Goal: Information Seeking & Learning: Understand process/instructions

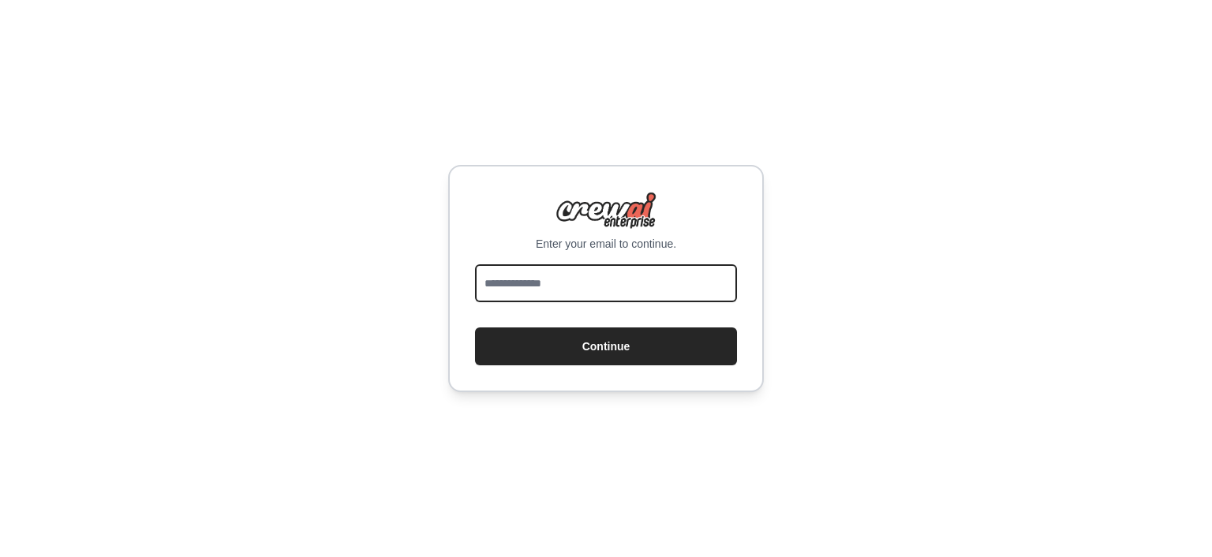
drag, startPoint x: 0, startPoint y: 0, endPoint x: 706, endPoint y: 279, distance: 758.6
click at [706, 279] on input "email" at bounding box center [606, 283] width 262 height 38
type input "**********"
click at [475, 328] on button "Continue" at bounding box center [606, 347] width 262 height 38
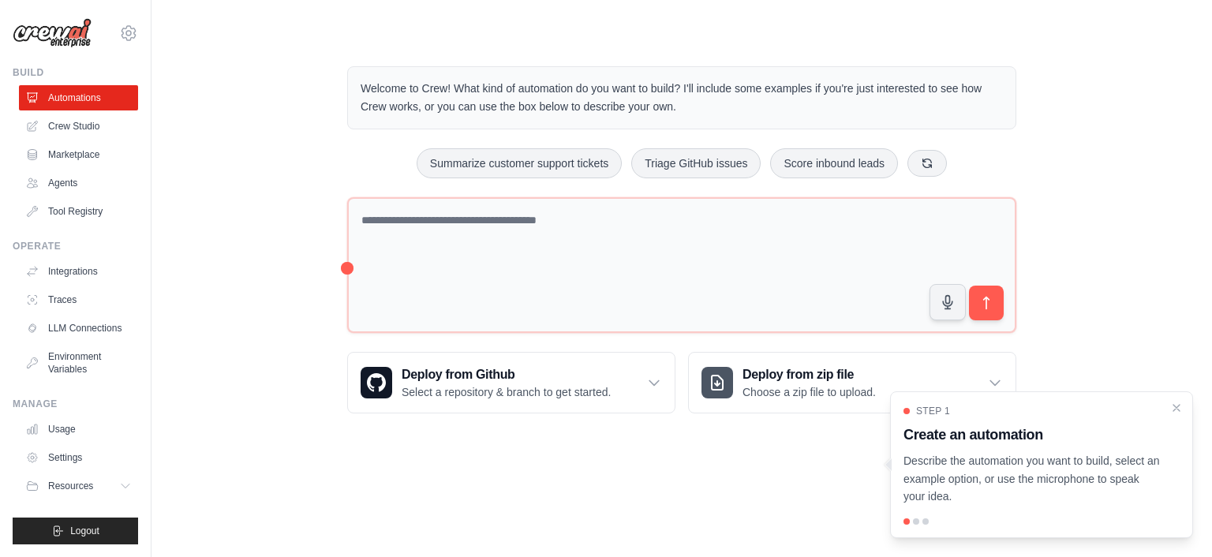
click at [916, 523] on div at bounding box center [916, 522] width 6 height 6
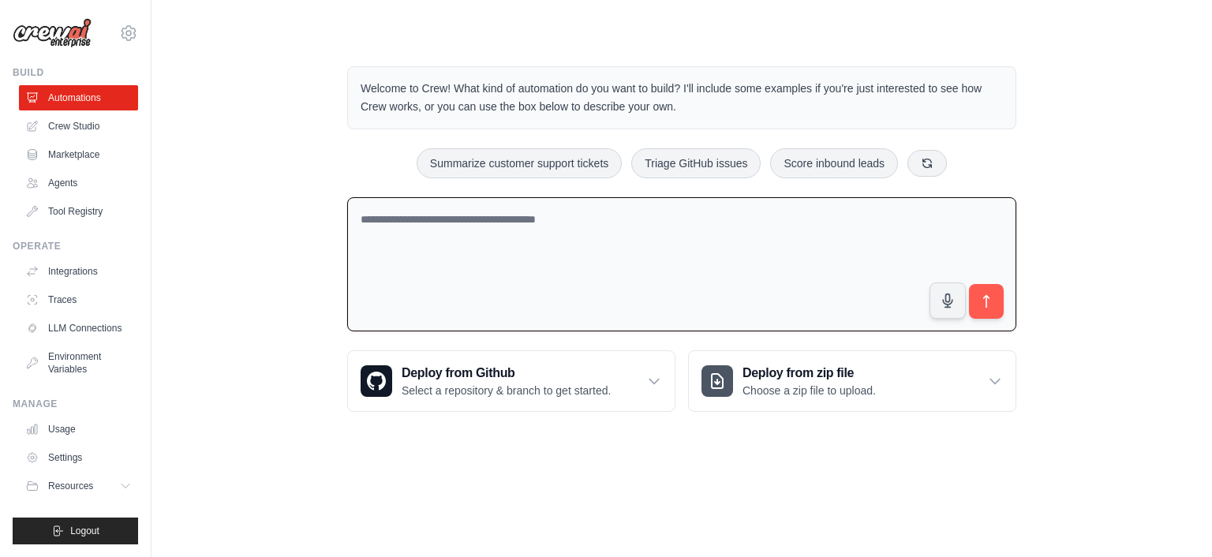
click at [816, 273] on textarea at bounding box center [681, 264] width 669 height 135
drag, startPoint x: 982, startPoint y: 308, endPoint x: 1144, endPoint y: 370, distance: 174.1
click at [983, 302] on icon "Open Grammarly. 0 Suggestions." at bounding box center [985, 300] width 12 height 12
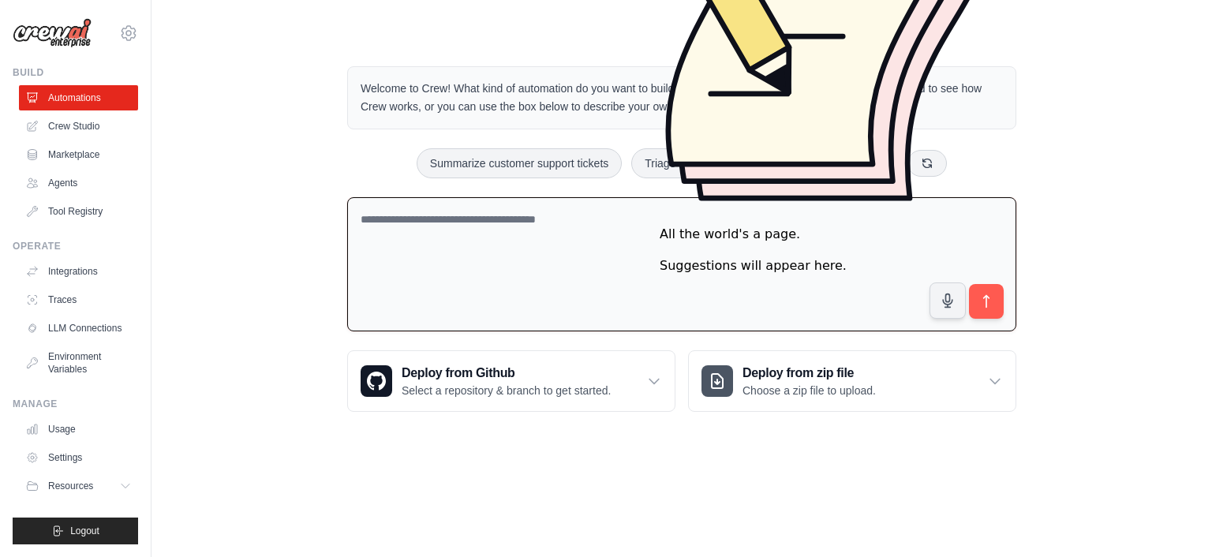
click at [983, 302] on icon "submit" at bounding box center [987, 302] width 16 height 16
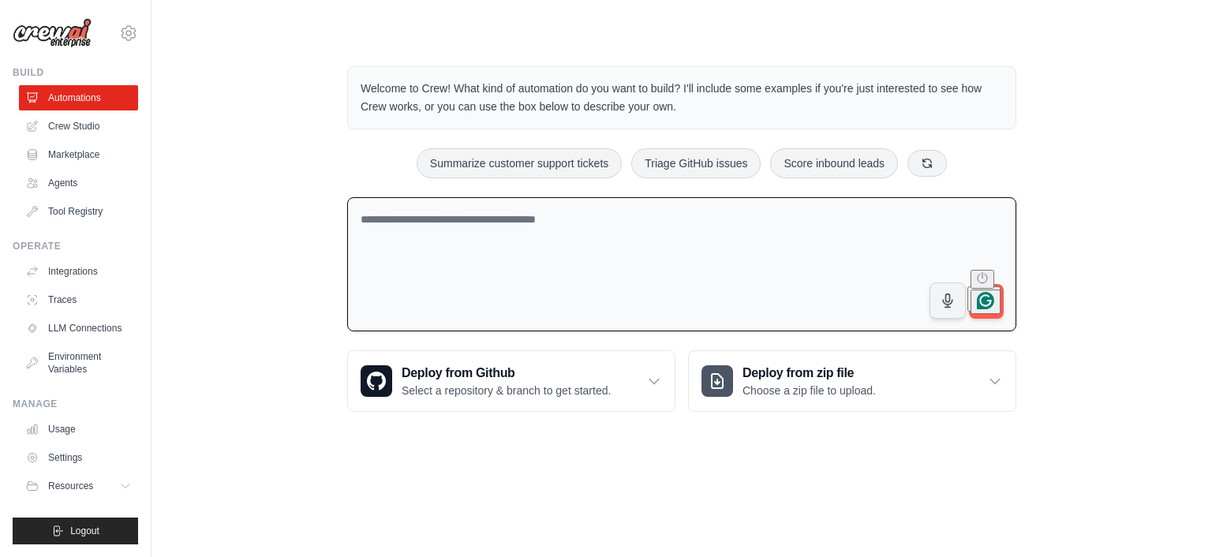
click at [976, 289] on button "Turn off Grammarly on this website" at bounding box center [983, 279] width 24 height 19
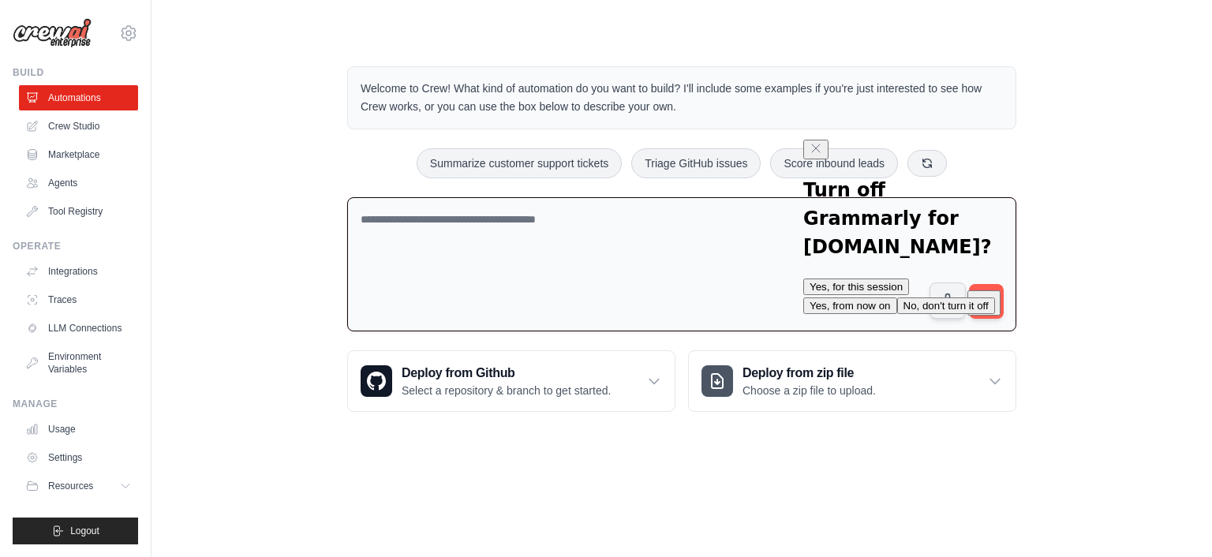
click at [906, 279] on button "Yes, for this session" at bounding box center [856, 287] width 106 height 17
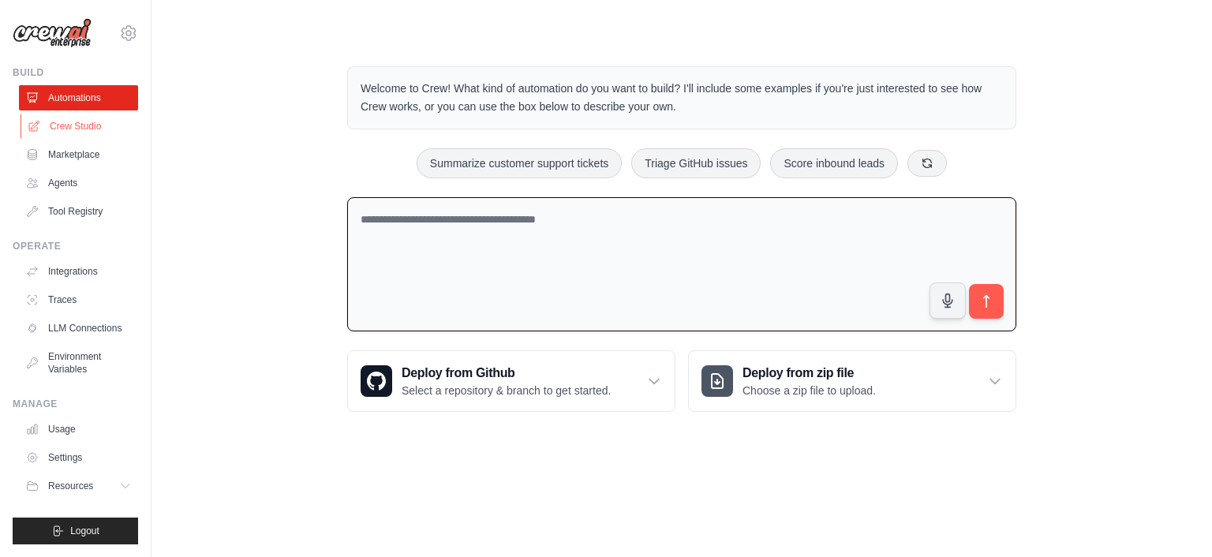
click at [98, 119] on link "Crew Studio" at bounding box center [80, 126] width 119 height 25
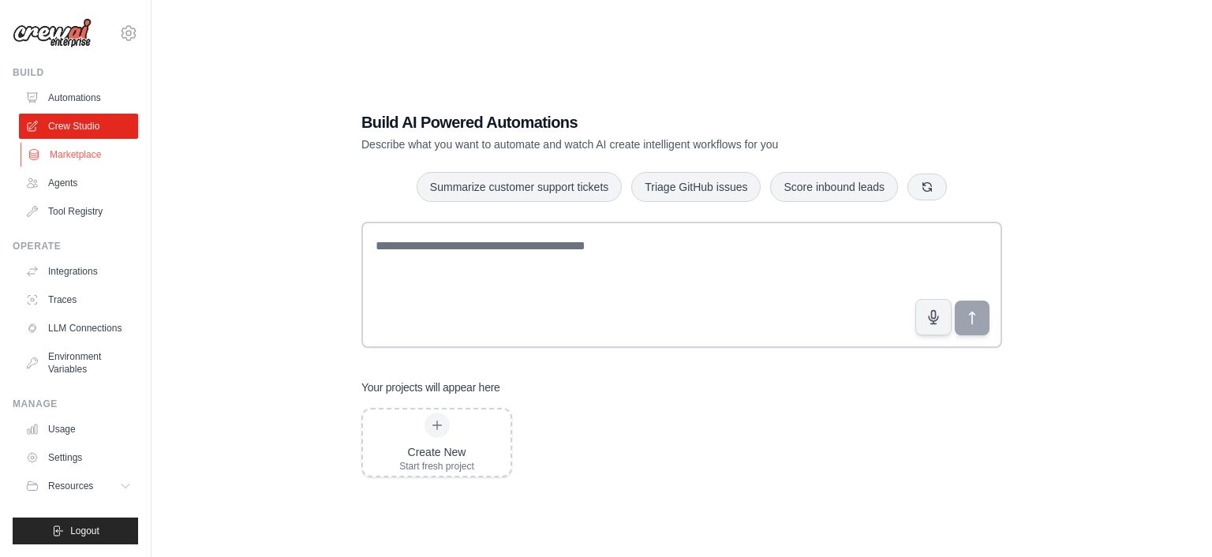
click at [109, 163] on link "Marketplace" at bounding box center [80, 154] width 119 height 25
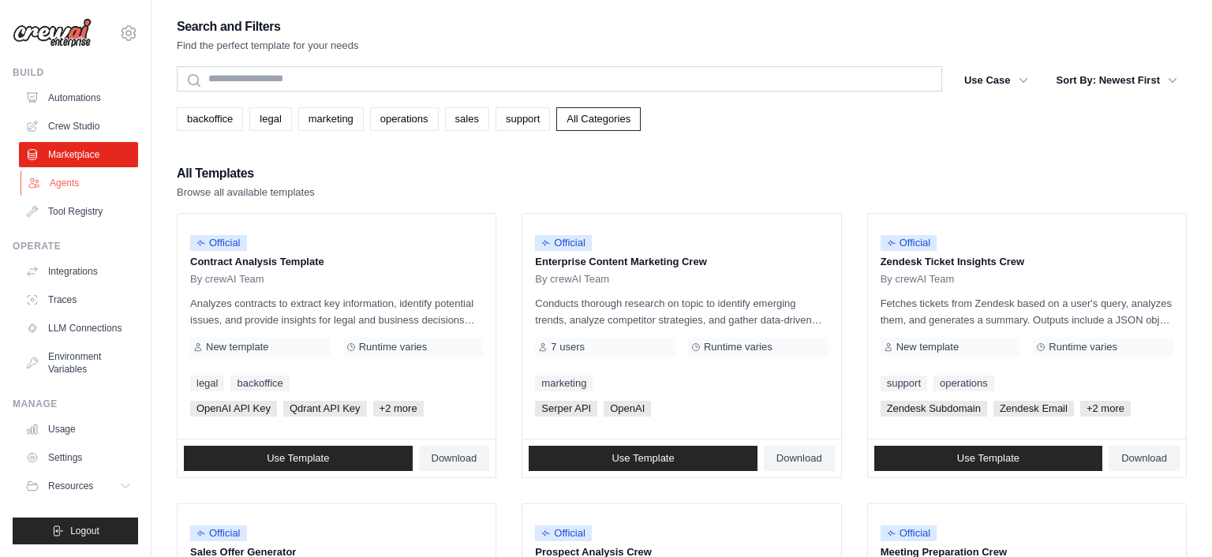
click at [72, 180] on link "Agents" at bounding box center [80, 182] width 119 height 25
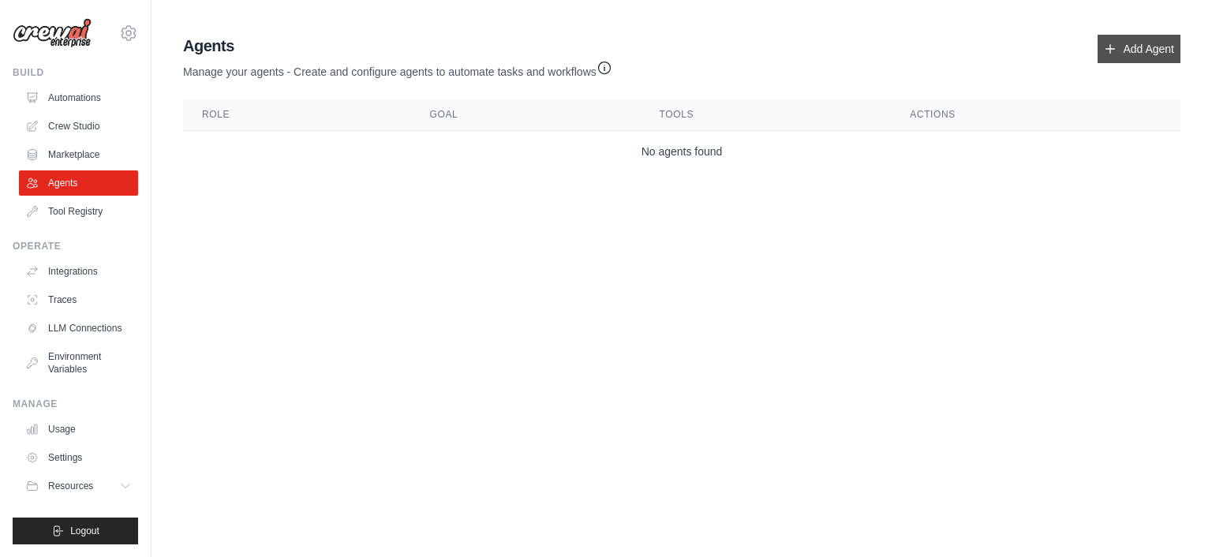
click at [1113, 43] on link "Add Agent" at bounding box center [1139, 49] width 83 height 28
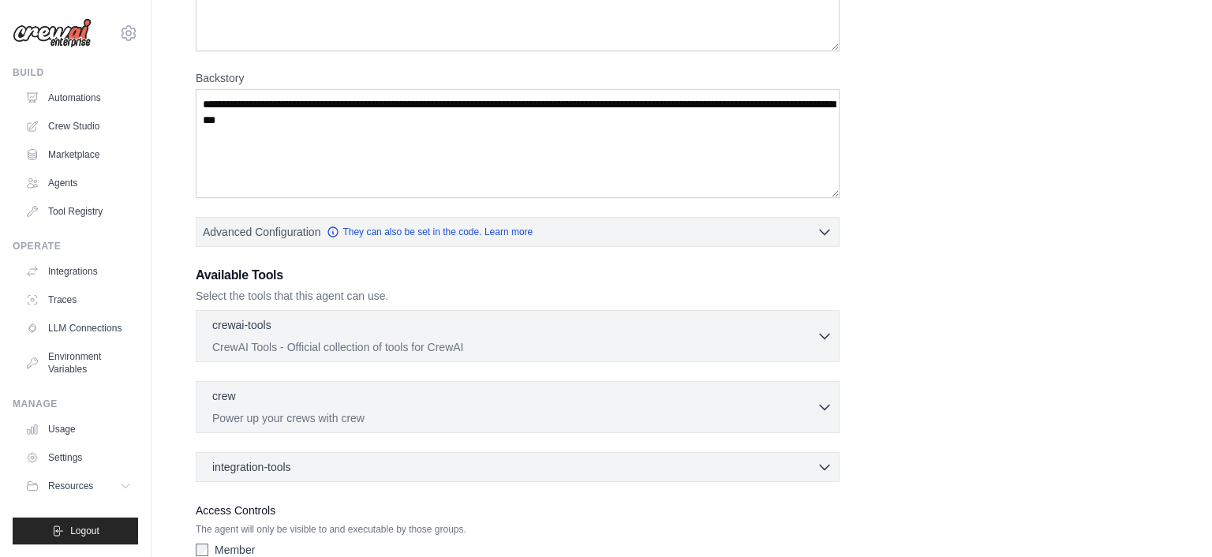
scroll to position [287, 0]
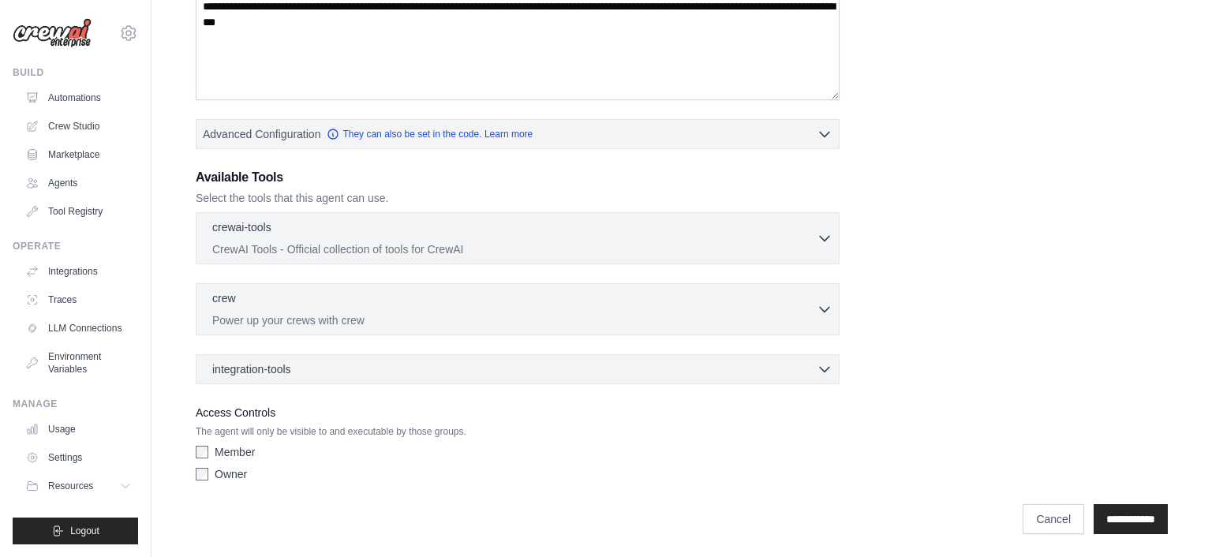
click at [526, 242] on p "CrewAI Tools - Official collection of tools for CrewAI" at bounding box center [514, 250] width 605 height 16
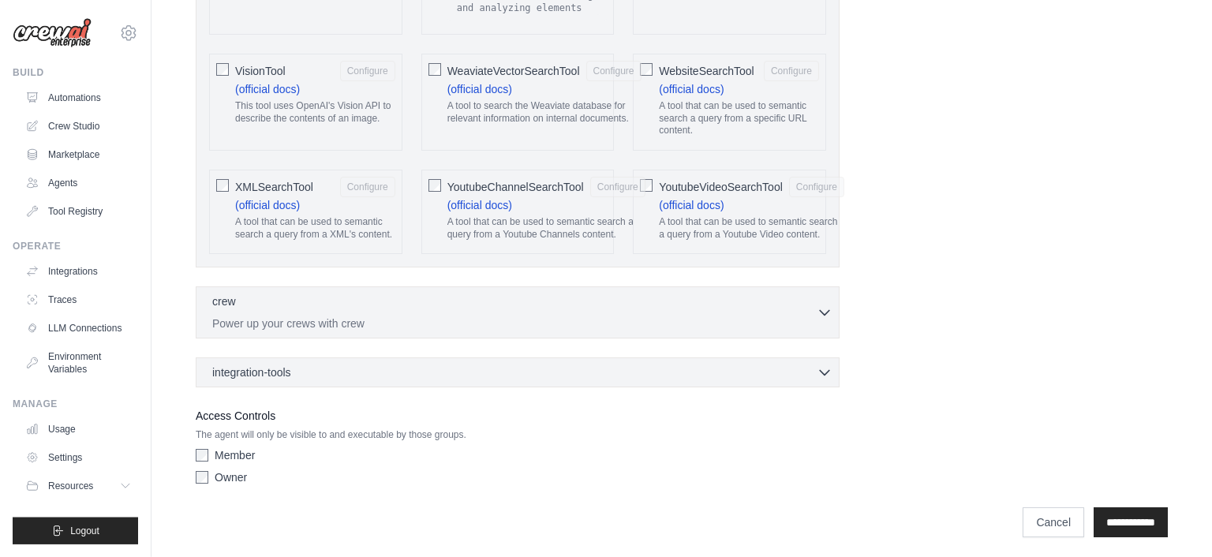
scroll to position [3278, 0]
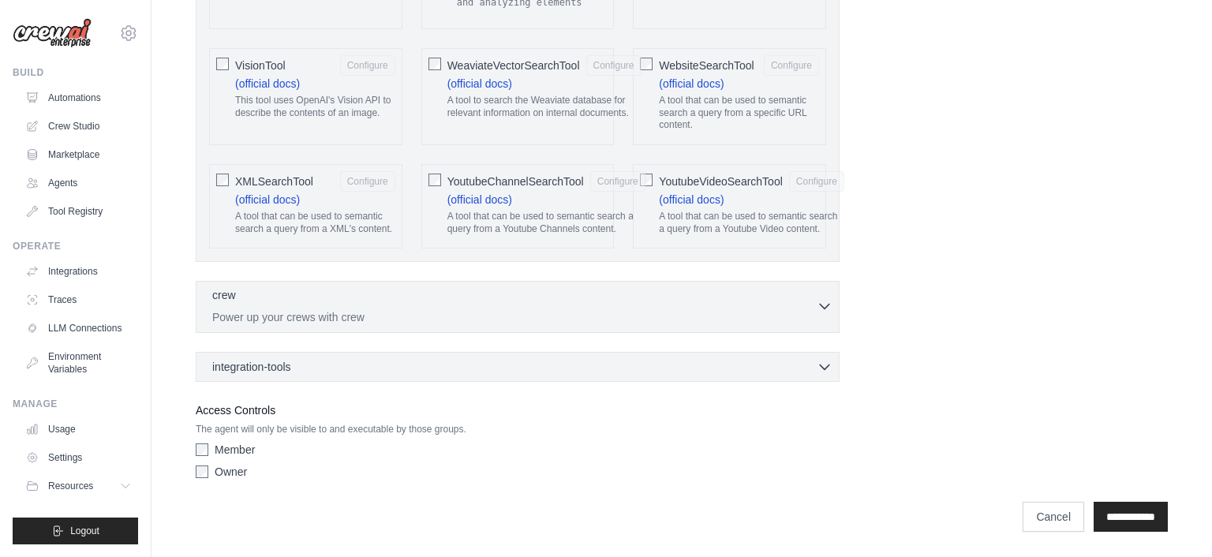
click at [546, 313] on p "Power up your crews with crew" at bounding box center [514, 317] width 605 height 16
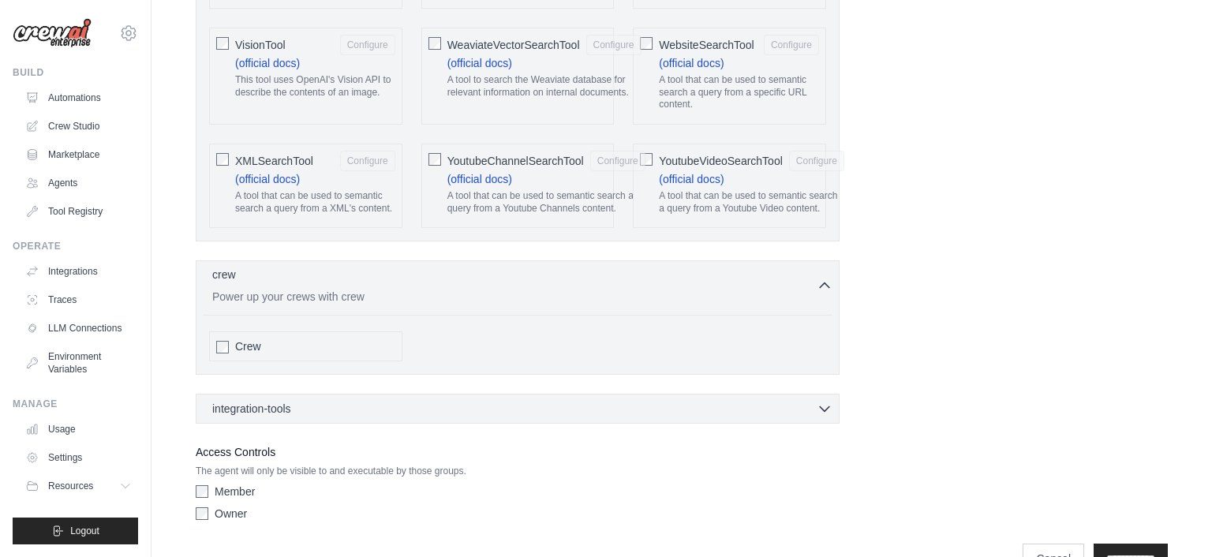
click at [546, 305] on p "Power up your crews with crew" at bounding box center [514, 297] width 605 height 16
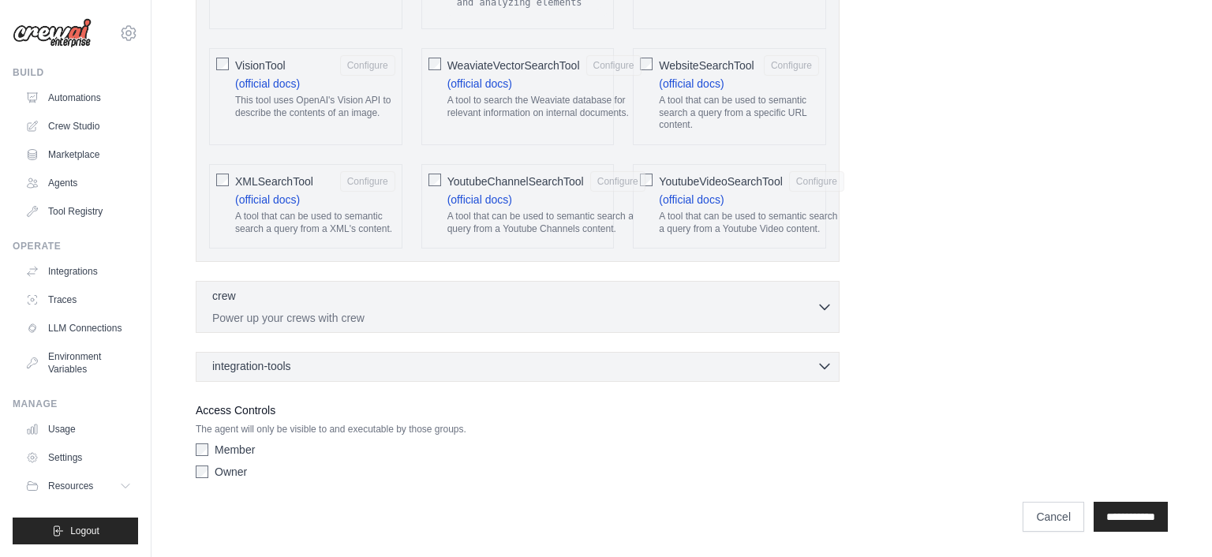
click at [529, 369] on div "integration-tools 0 selected" at bounding box center [522, 366] width 620 height 16
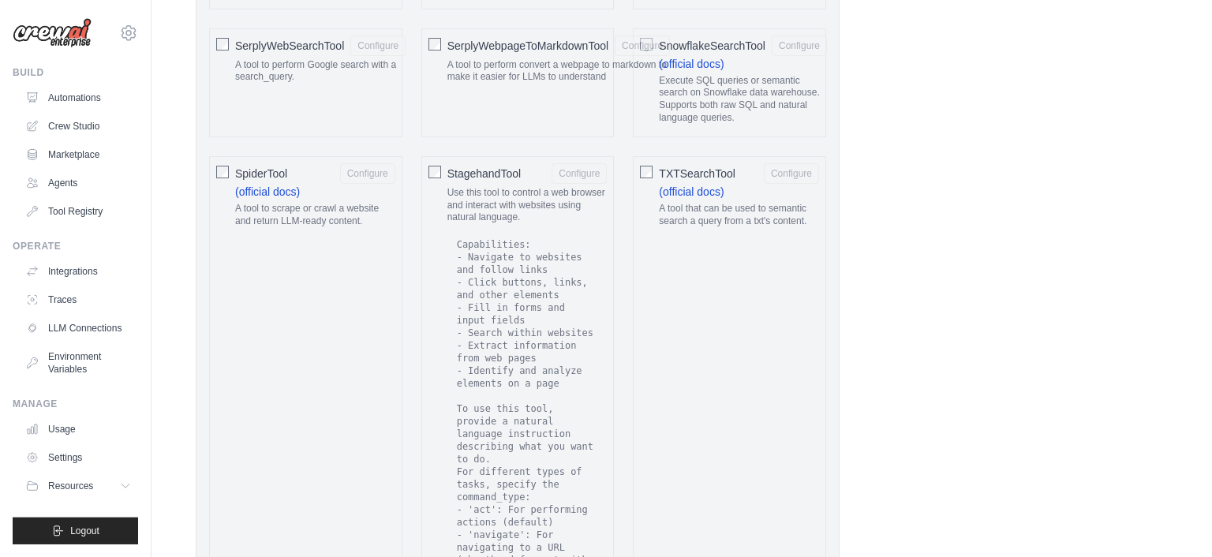
scroll to position [2632, 0]
click at [89, 274] on link "Integrations" at bounding box center [80, 271] width 119 height 25
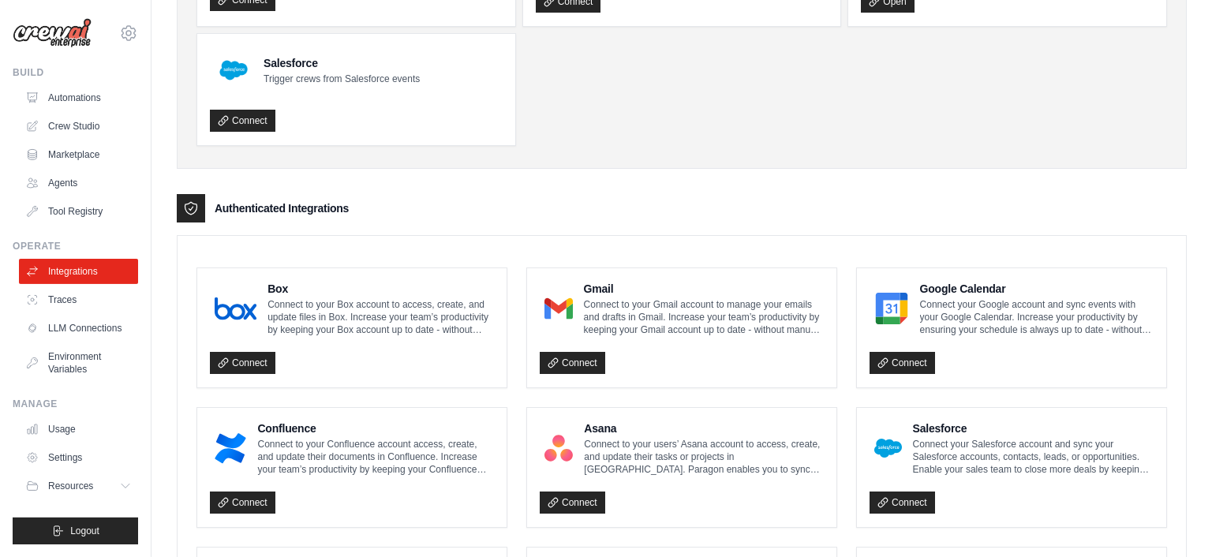
scroll to position [159, 0]
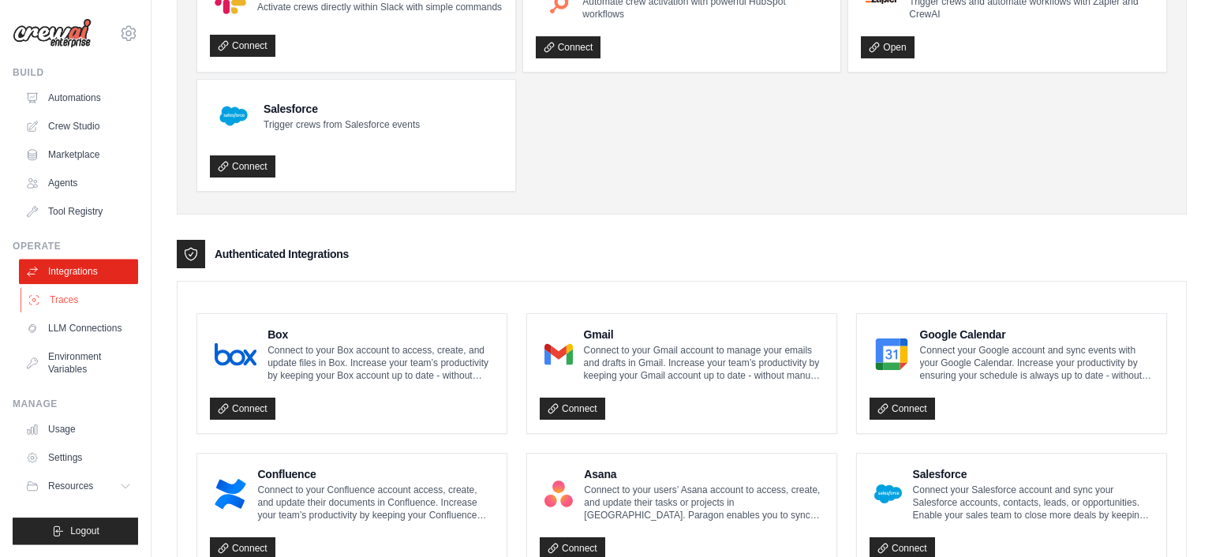
click at [64, 303] on link "Traces" at bounding box center [80, 299] width 119 height 25
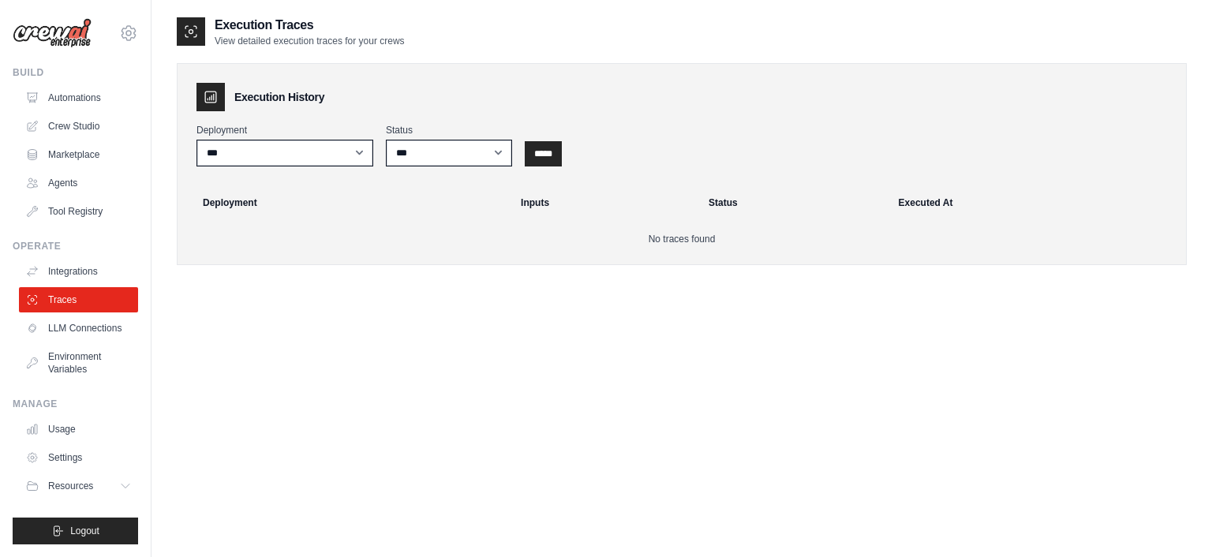
scroll to position [32, 0]
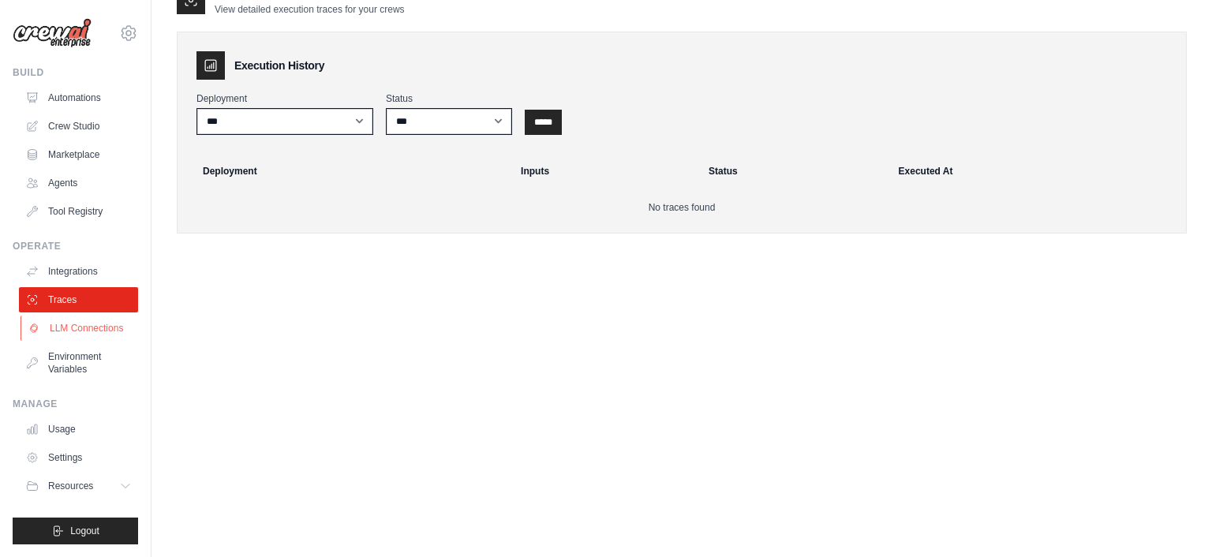
click at [95, 334] on link "LLM Connections" at bounding box center [80, 328] width 119 height 25
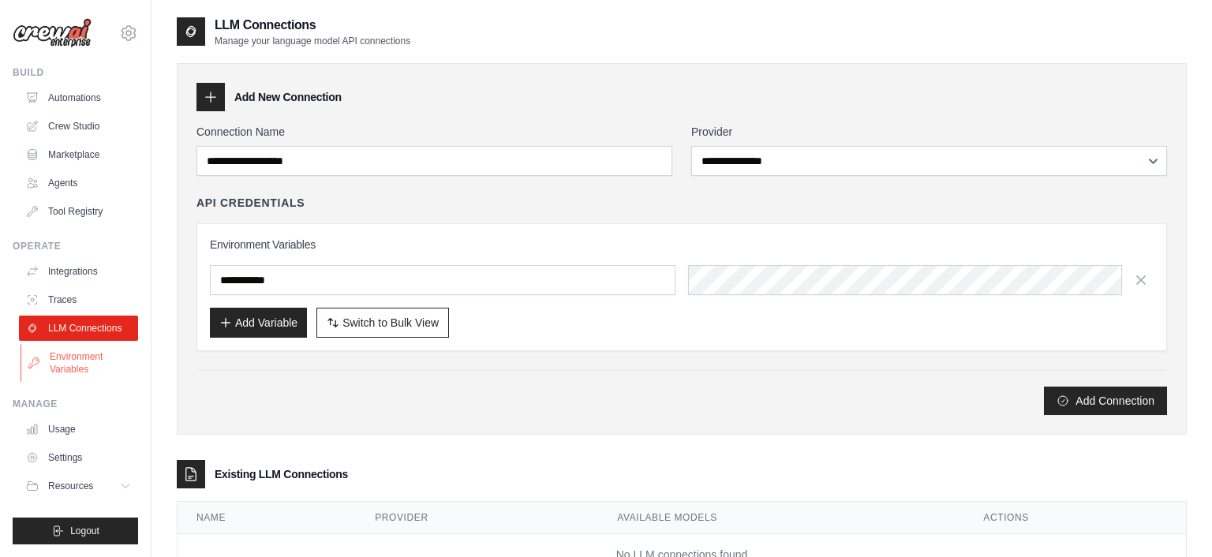
click at [90, 365] on link "Environment Variables" at bounding box center [80, 363] width 119 height 38
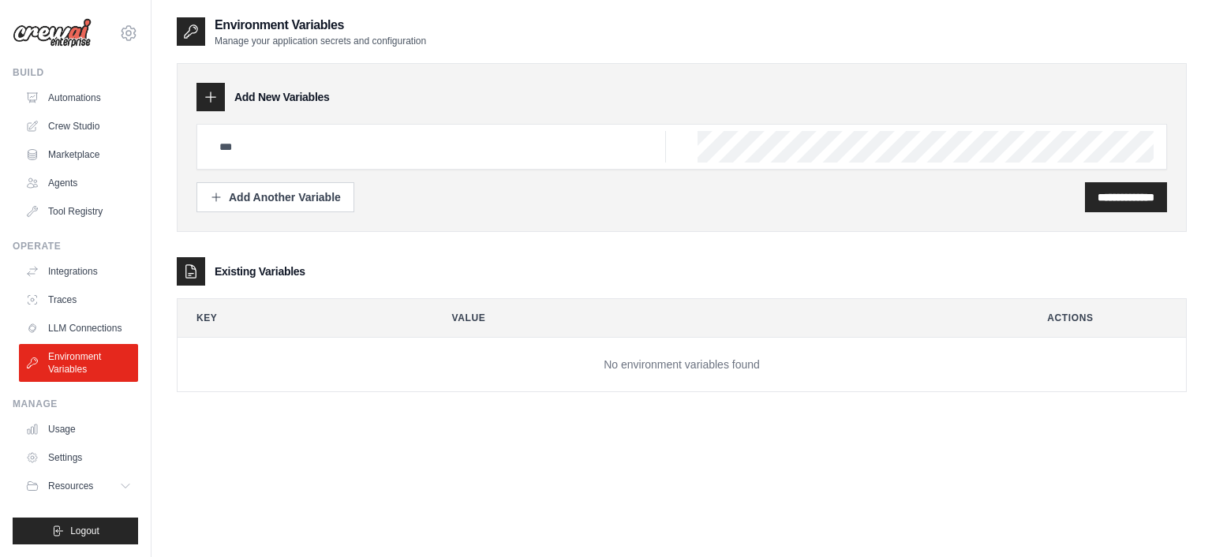
scroll to position [32, 0]
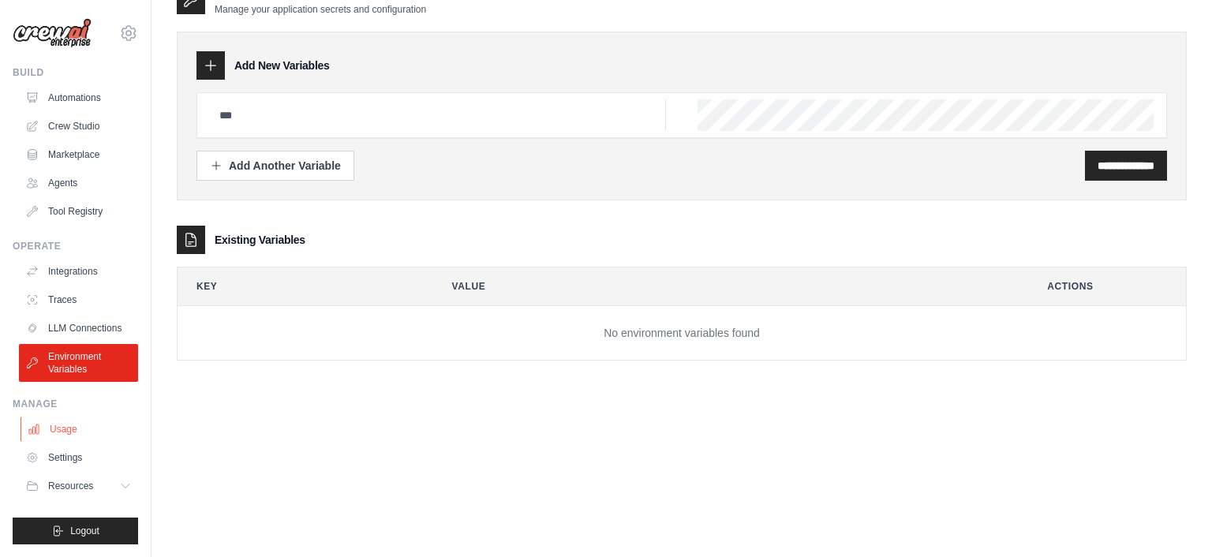
click at [61, 433] on link "Usage" at bounding box center [80, 429] width 119 height 25
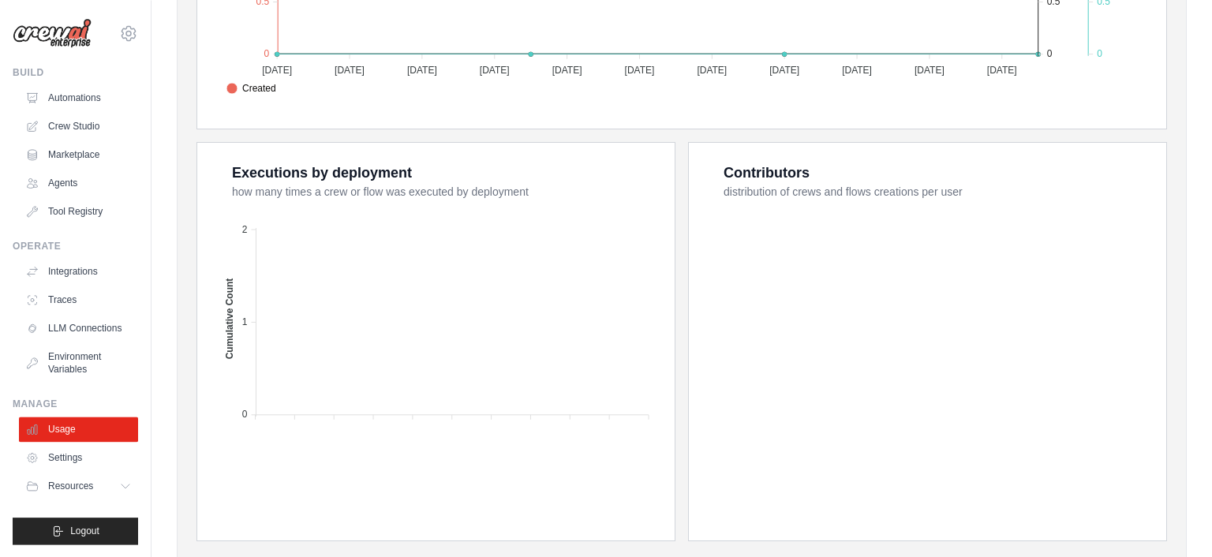
scroll to position [585, 0]
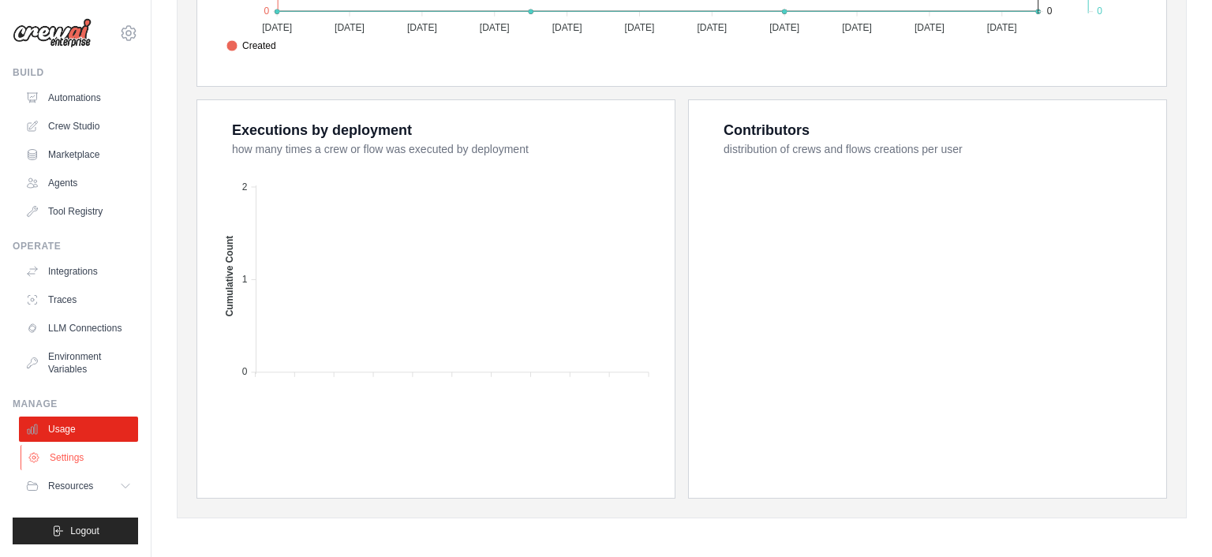
click at [77, 455] on link "Settings" at bounding box center [80, 457] width 119 height 25
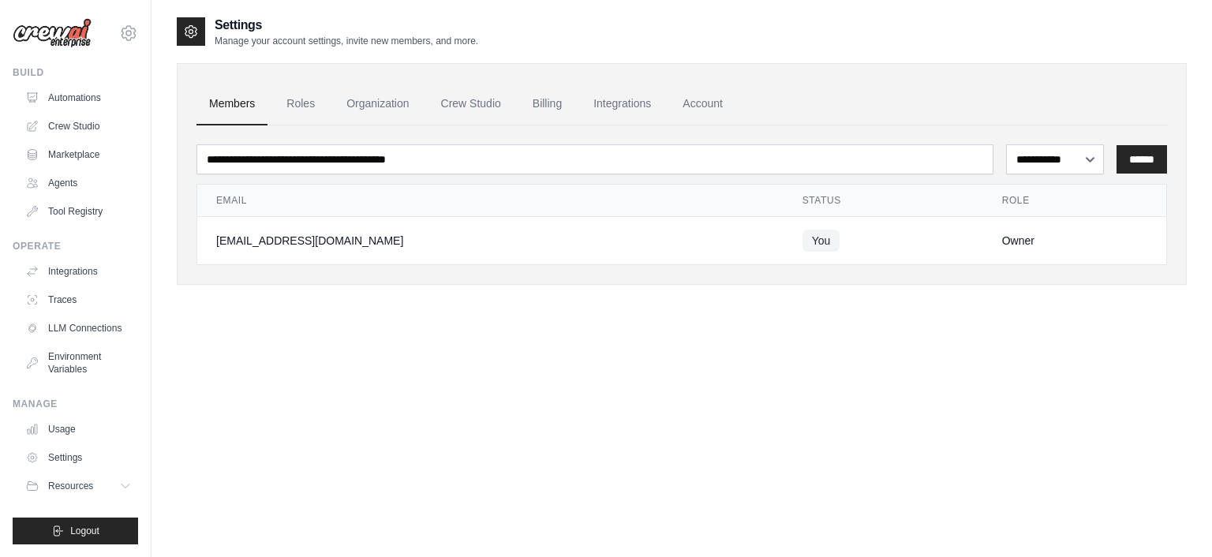
click at [143, 486] on div "ildavidof.imperiali@gmail.com Settings Build Automations Crew Studio Marketplac…" at bounding box center [76, 278] width 152 height 557
click at [118, 480] on button "Resources" at bounding box center [80, 486] width 119 height 25
click at [112, 493] on button "Resources" at bounding box center [80, 486] width 119 height 25
click at [121, 493] on button "Resources" at bounding box center [80, 486] width 119 height 25
click at [108, 519] on span "Documentation" at bounding box center [88, 513] width 64 height 13
